Goal: Communication & Community: Answer question/provide support

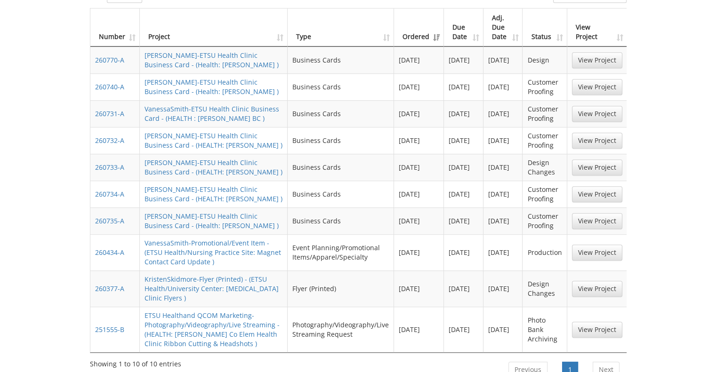
scroll to position [583, 0]
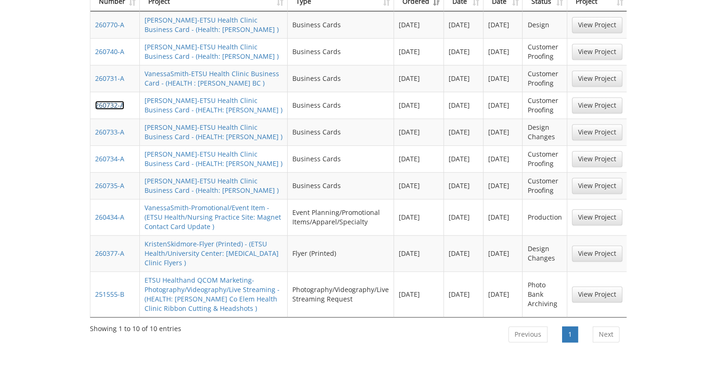
click at [105, 101] on link "260732-A" at bounding box center [109, 105] width 29 height 9
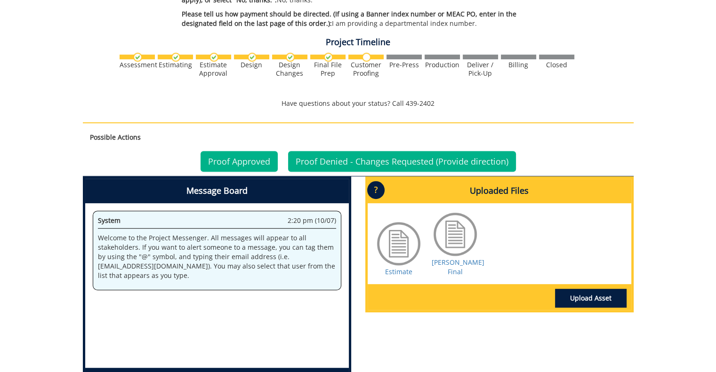
scroll to position [470, 0]
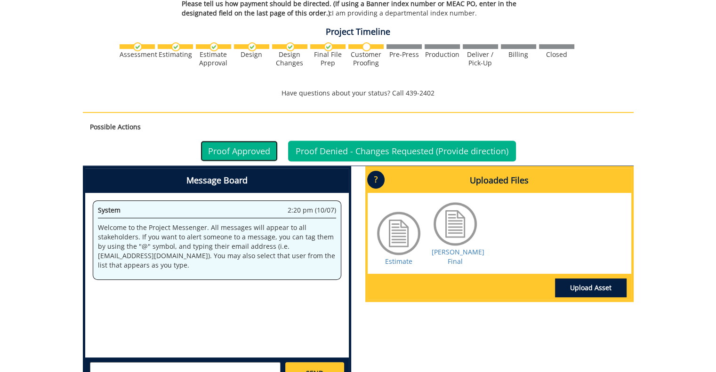
click at [230, 152] on link "Proof Approved" at bounding box center [238, 151] width 77 height 21
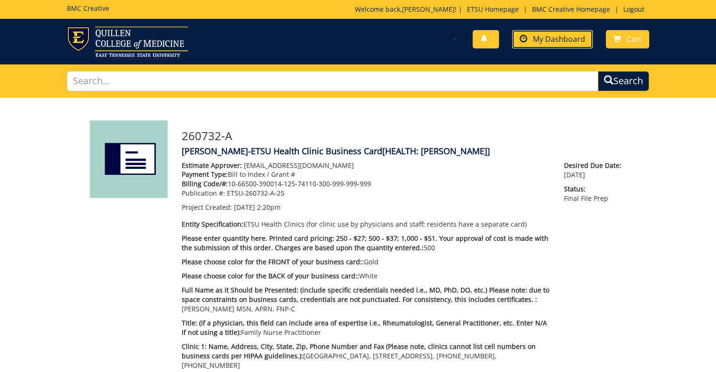
click at [552, 42] on span "My Dashboard" at bounding box center [559, 39] width 52 height 10
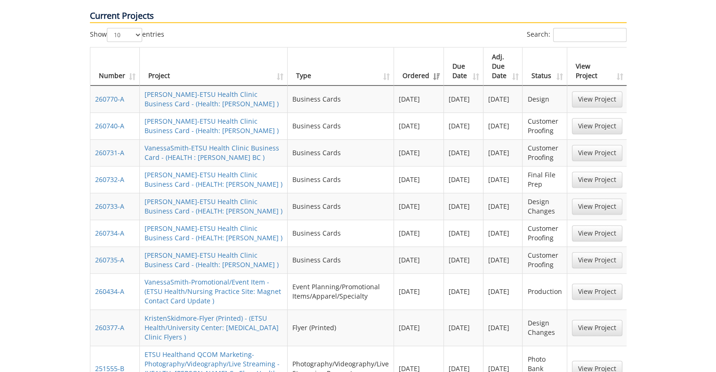
scroll to position [512, 0]
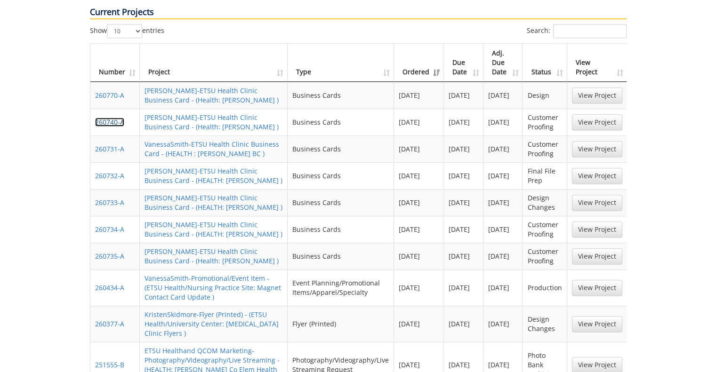
click at [111, 118] on link "260740-A" at bounding box center [109, 122] width 29 height 9
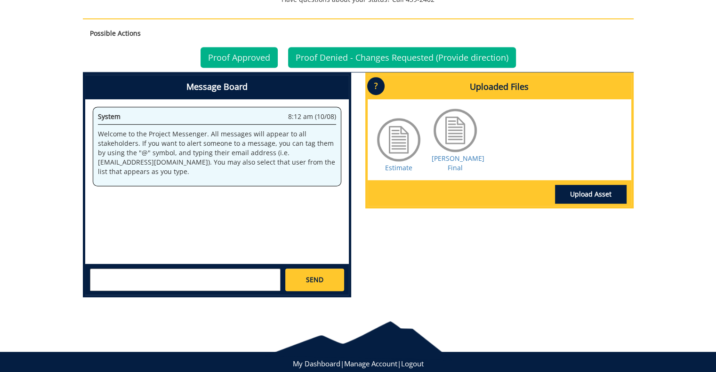
scroll to position [567, 0]
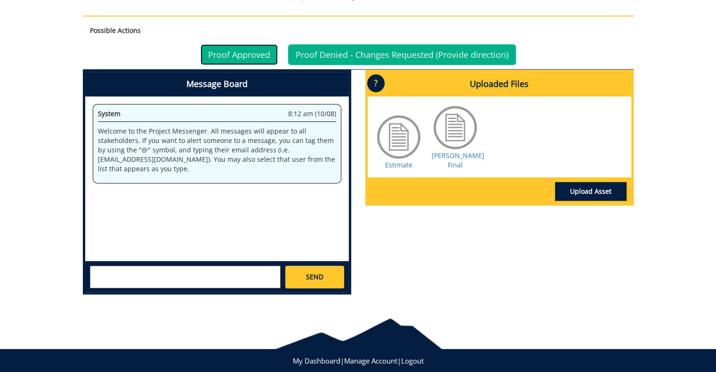
click at [247, 56] on link "Proof Approved" at bounding box center [238, 54] width 77 height 21
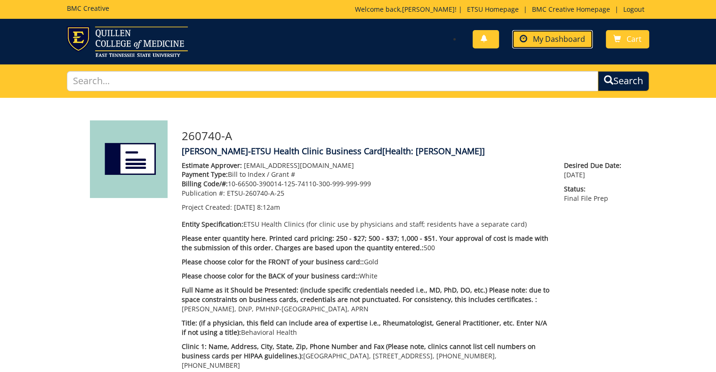
click at [555, 46] on link "My Dashboard" at bounding box center [552, 39] width 80 height 18
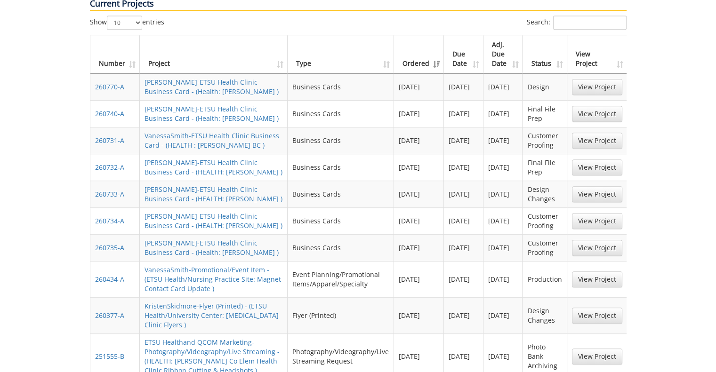
scroll to position [525, 0]
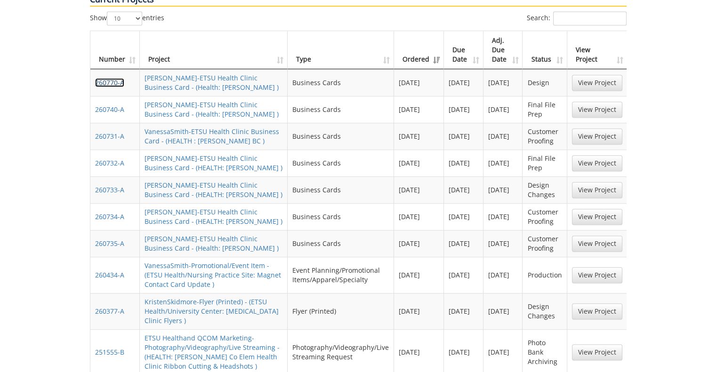
click at [114, 78] on link "260770-A" at bounding box center [109, 82] width 29 height 9
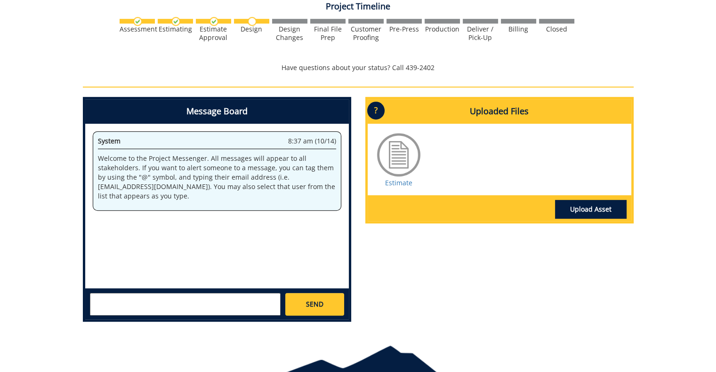
scroll to position [495, 0]
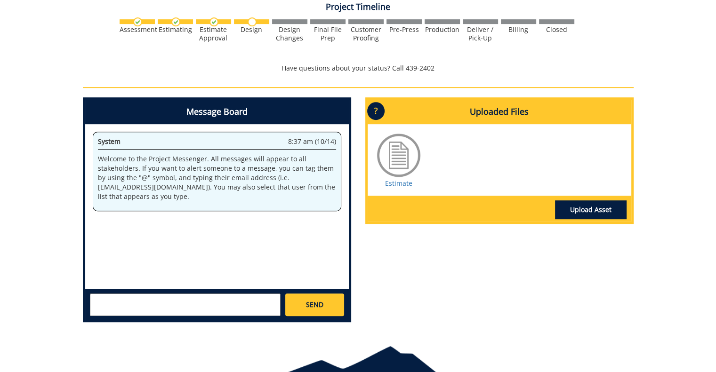
click at [200, 304] on textarea at bounding box center [185, 305] width 191 height 23
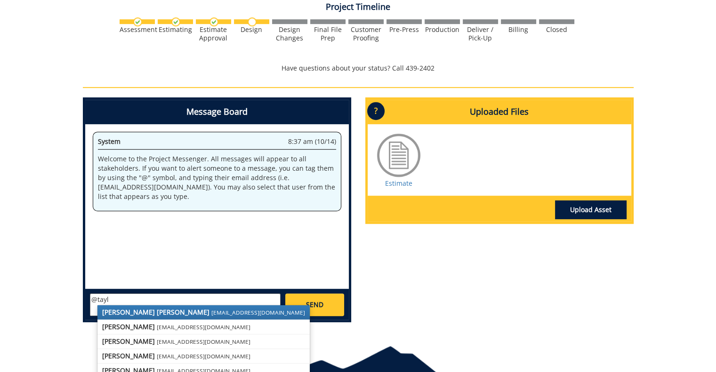
click at [211, 314] on small "[EMAIL_ADDRESS][DOMAIN_NAME]" at bounding box center [258, 313] width 94 height 8
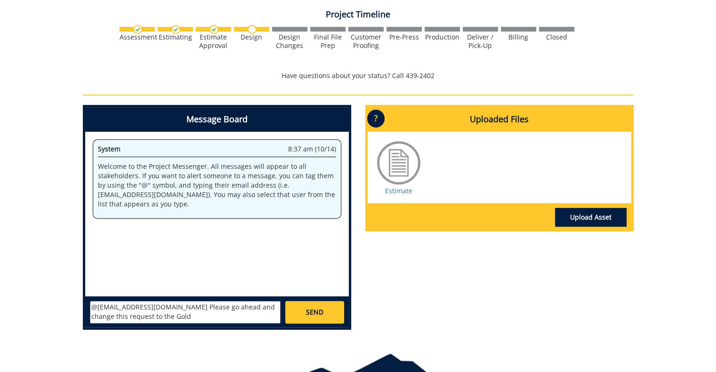
scroll to position [491, 0]
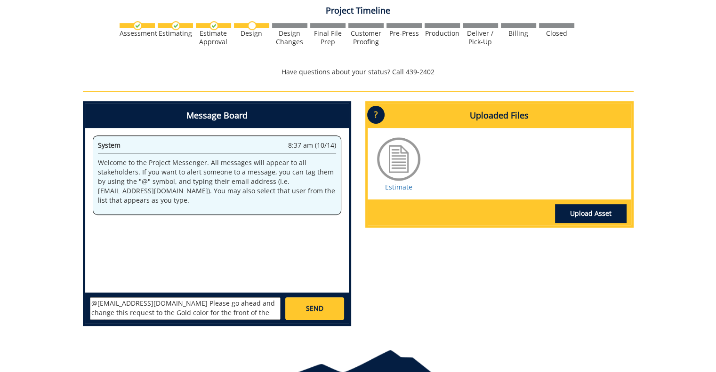
type textarea "@campbelltc@etsu.edu Please go ahead and change this request to the Gold color …"
click at [318, 311] on span "SEND" at bounding box center [314, 308] width 17 height 9
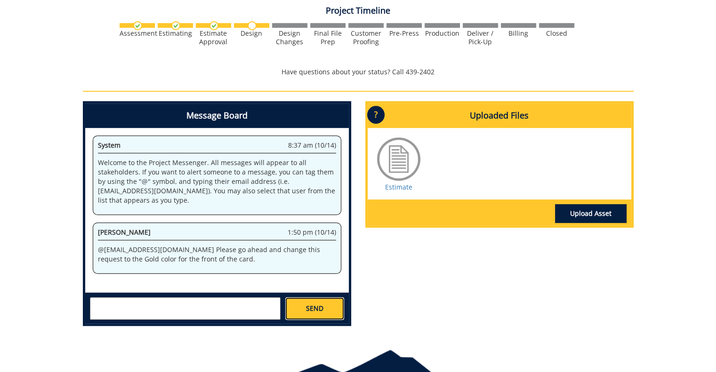
scroll to position [133, 0]
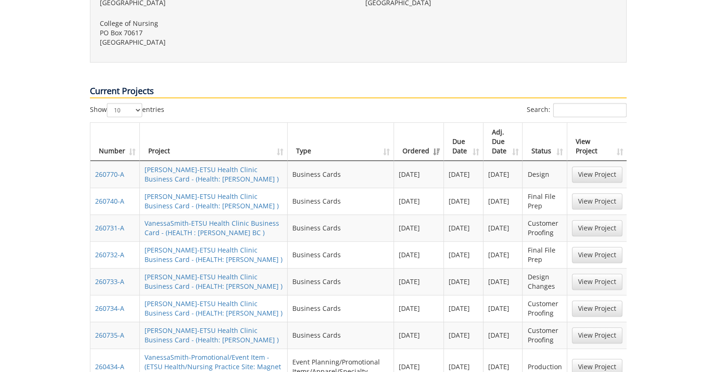
scroll to position [435, 0]
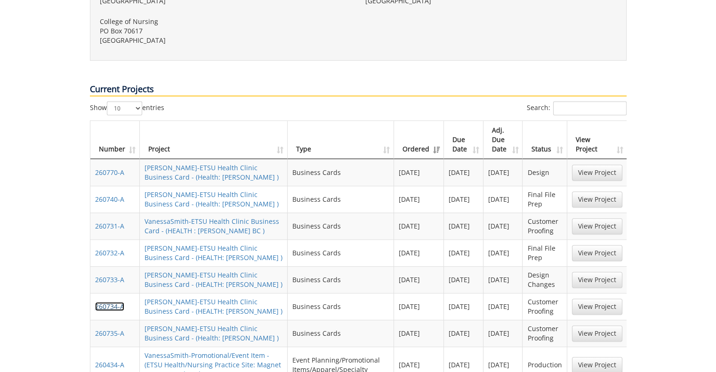
click at [113, 302] on link "260734-A" at bounding box center [109, 306] width 29 height 9
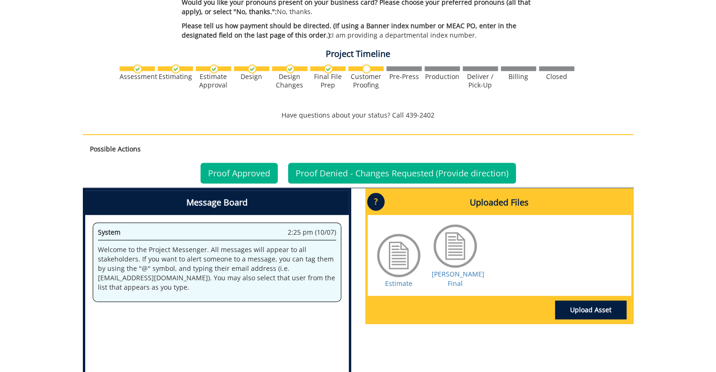
scroll to position [461, 0]
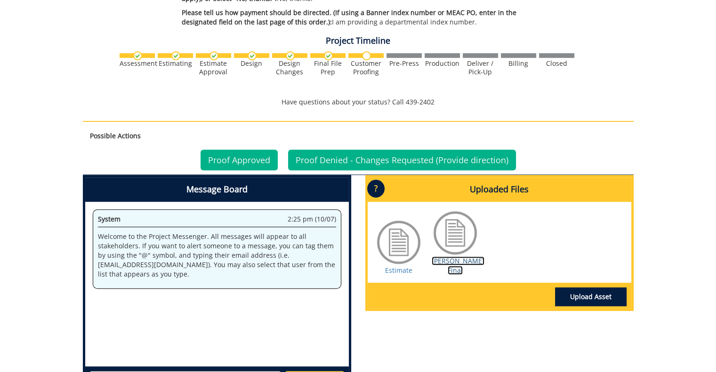
click at [450, 258] on link "Leffew BC Final" at bounding box center [458, 265] width 53 height 18
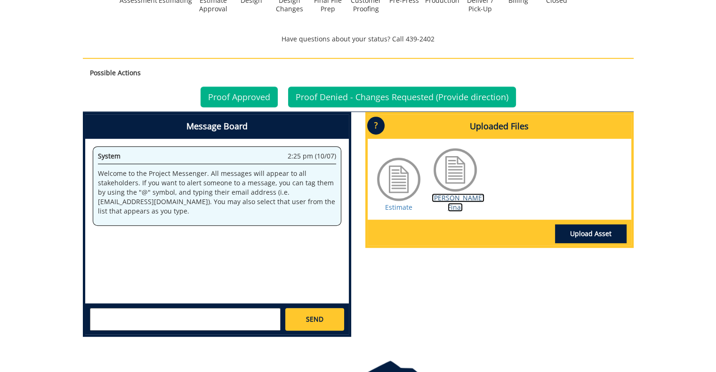
scroll to position [539, 0]
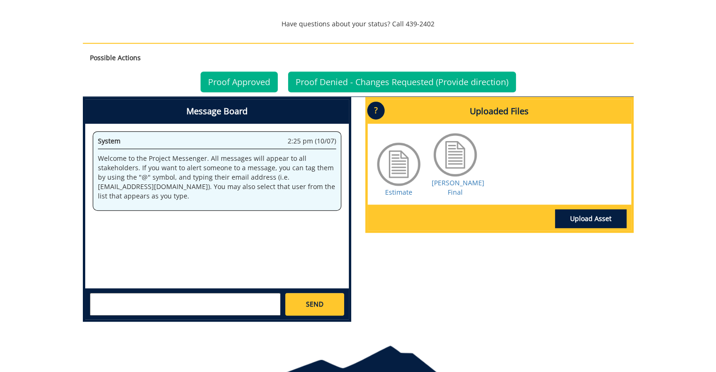
click at [221, 298] on textarea at bounding box center [185, 304] width 191 height 23
click at [356, 77] on link "Proof Denied - Changes Requested (Provide direction)" at bounding box center [402, 82] width 228 height 21
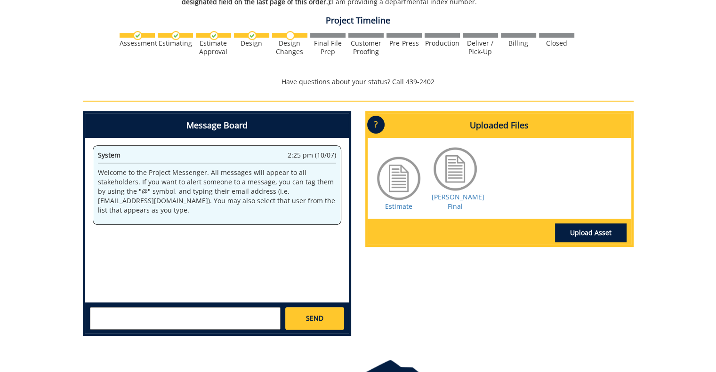
scroll to position [512, 0]
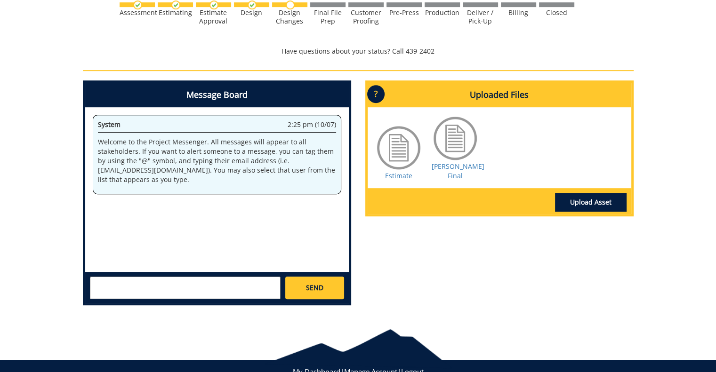
click at [136, 288] on textarea at bounding box center [185, 288] width 191 height 23
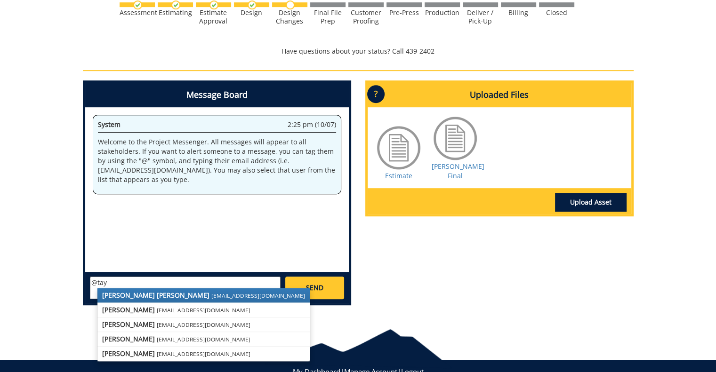
click at [136, 291] on strong "[PERSON_NAME] [PERSON_NAME]" at bounding box center [155, 295] width 107 height 9
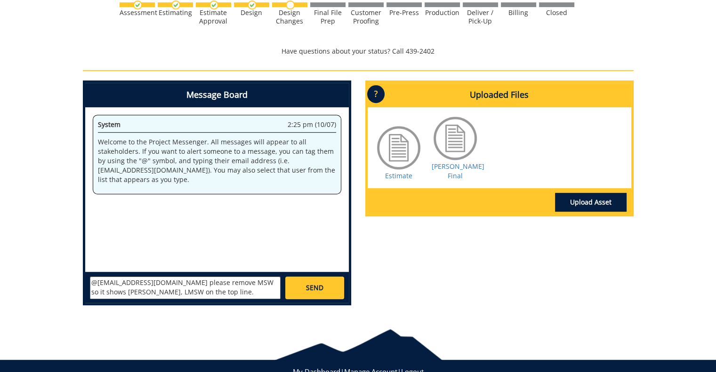
type textarea "@[EMAIL_ADDRESS][DOMAIN_NAME] please remove MSW so it shows [PERSON_NAME], LMSW…"
click at [326, 284] on link "SEND" at bounding box center [314, 288] width 58 height 23
